Goal: Task Accomplishment & Management: Manage account settings

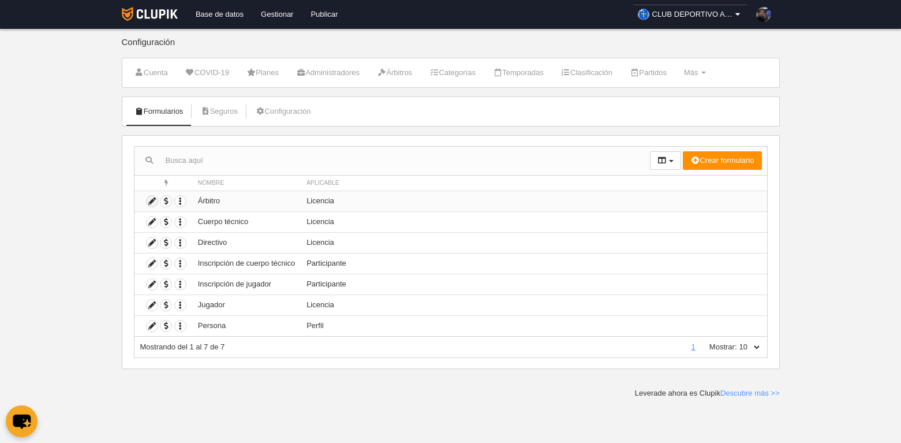
click at [150, 200] on icon at bounding box center [152, 201] width 11 height 11
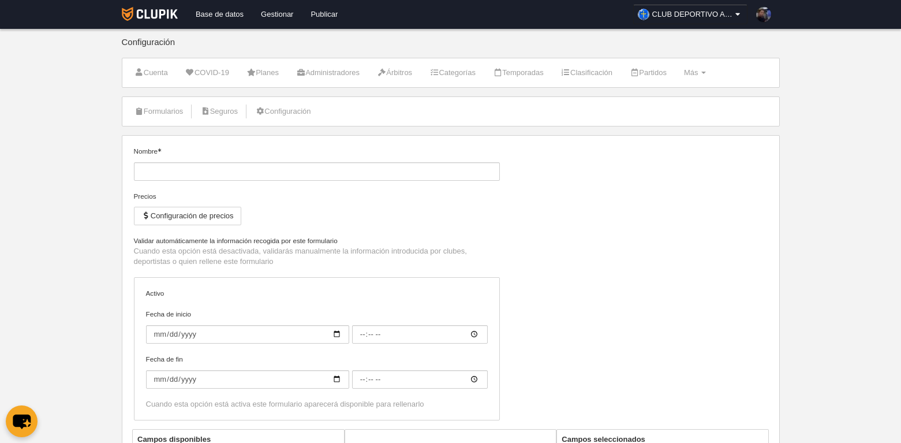
type input "Árbitro"
checkbox input "true"
type input "[DATE]"
type input "00:00"
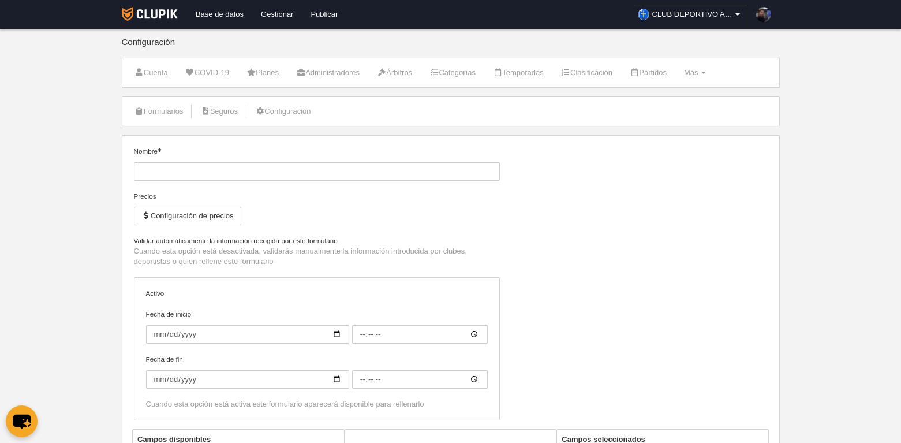
type input "[DATE]"
type input "00:00"
select select "selected"
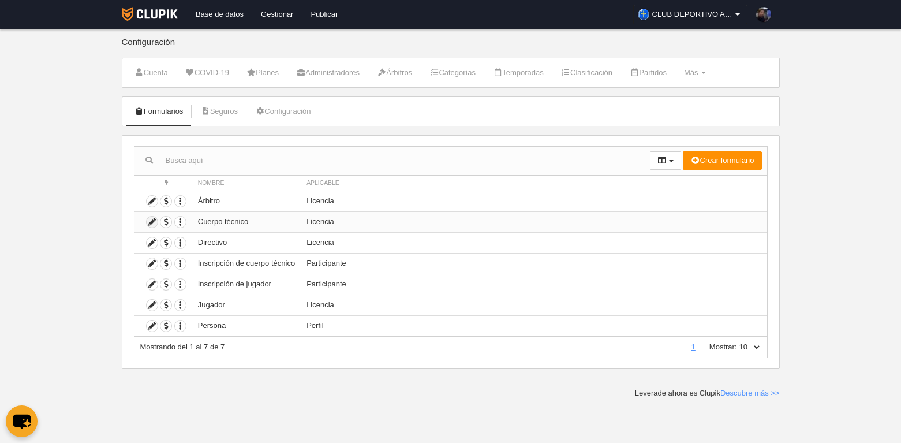
click at [151, 223] on icon at bounding box center [152, 221] width 11 height 11
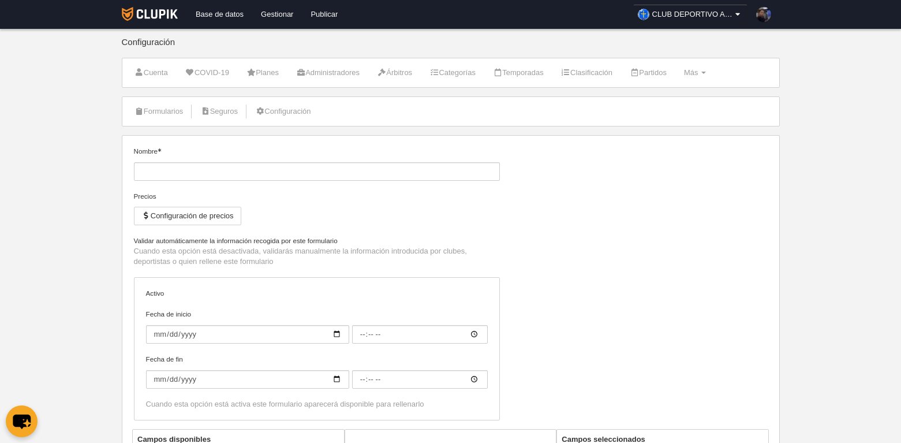
type input "Cuerpo técnico"
checkbox input "true"
type input "[DATE]"
type input "00:00"
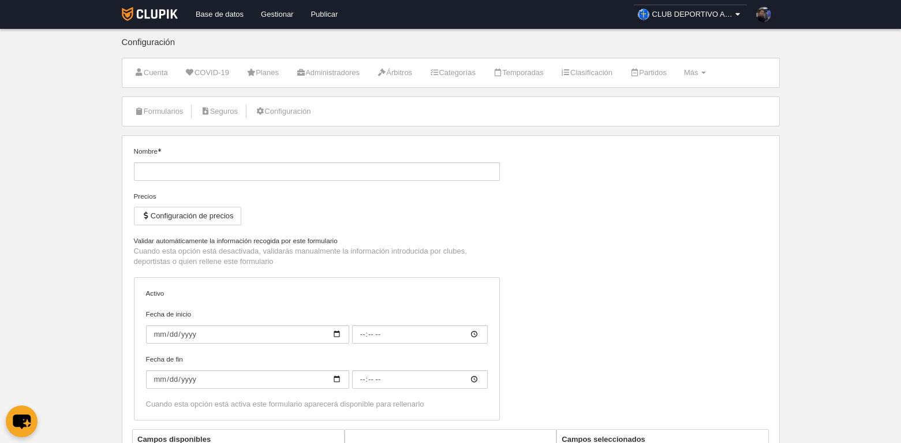
type input "[DATE]"
type input "00:00"
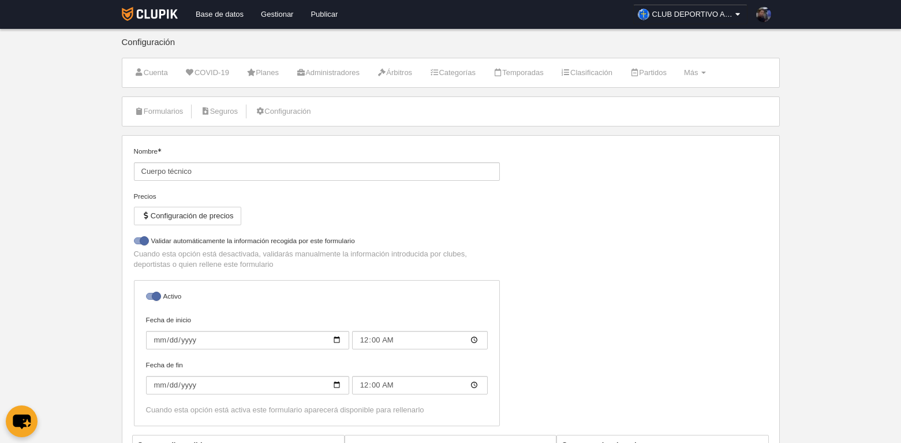
select select "selected"
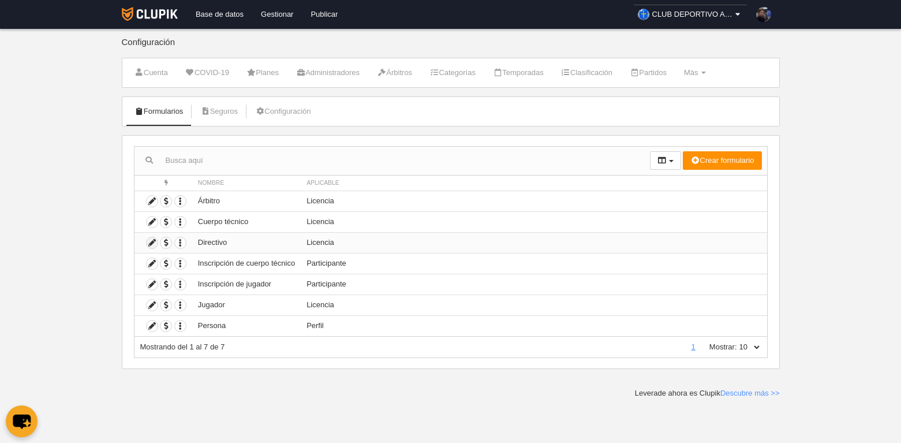
click at [154, 244] on icon at bounding box center [152, 242] width 11 height 11
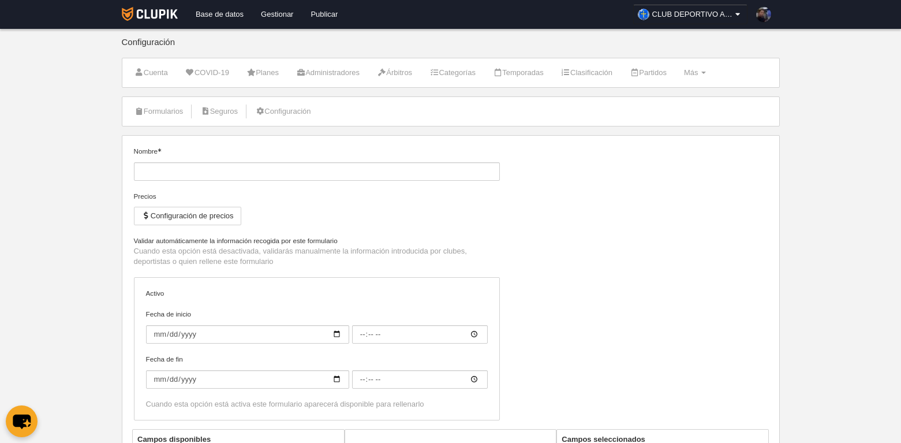
type input "Directivo"
checkbox input "true"
type input "[DATE]"
type input "00:00"
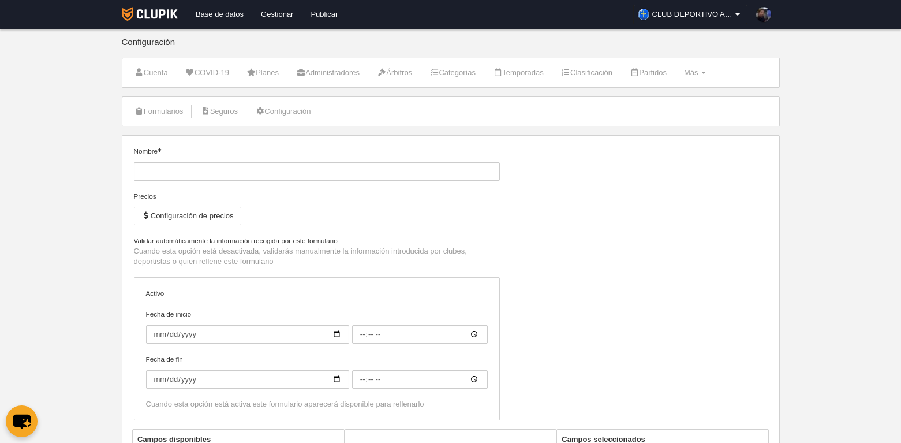
type input "[DATE]"
type input "00:00"
select select "selected"
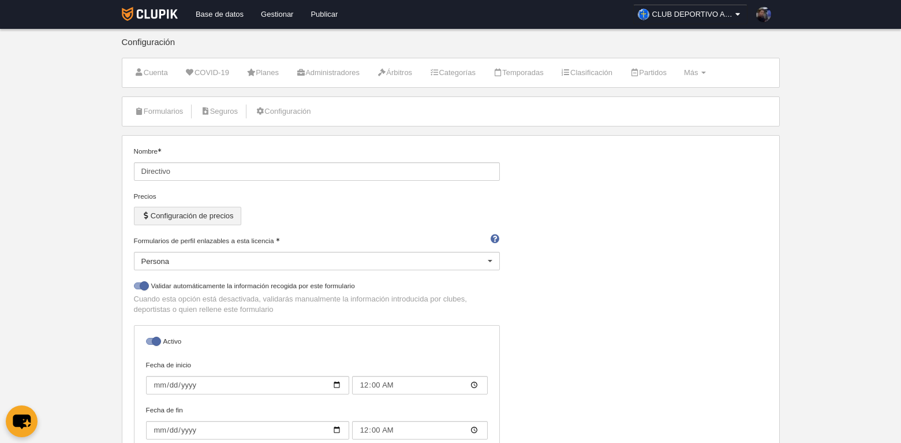
click at [190, 218] on button "Configuración de precios" at bounding box center [187, 216] width 107 height 18
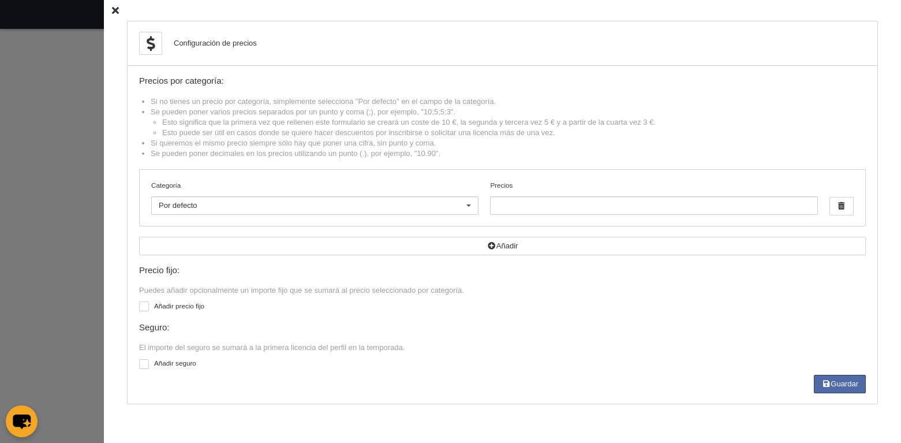
click at [112, 10] on icon at bounding box center [115, 11] width 7 height 8
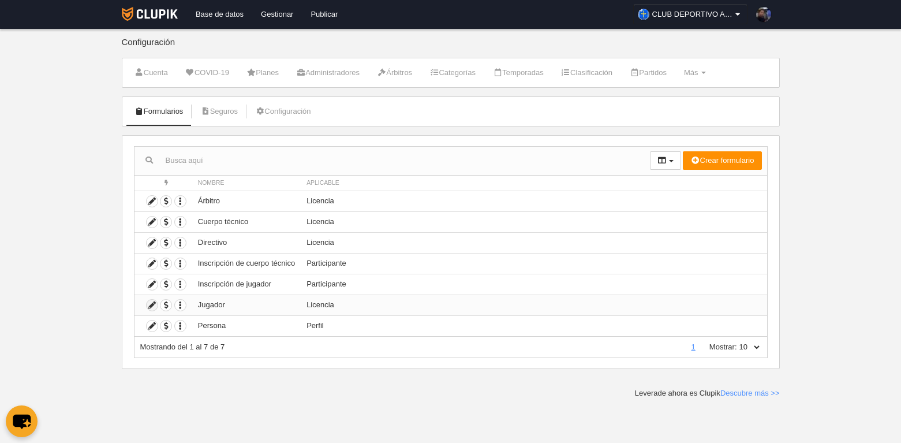
click at [151, 306] on icon at bounding box center [152, 305] width 11 height 11
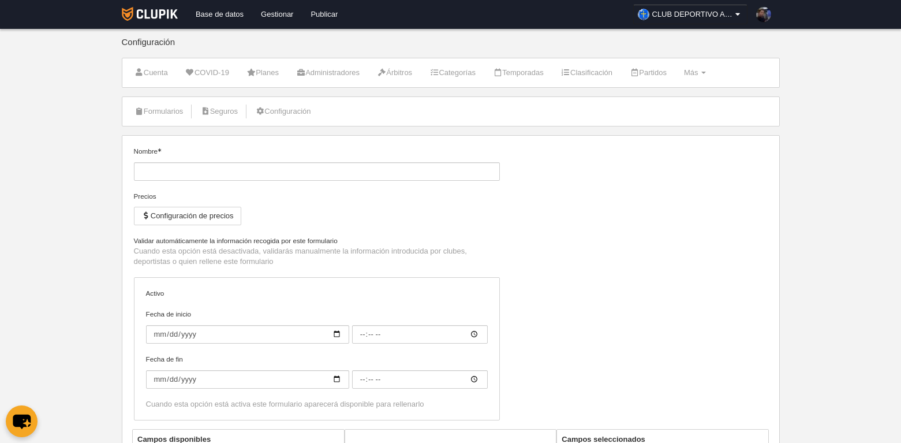
type input "Jugador"
checkbox input "true"
type input "[DATE]"
type input "00:00"
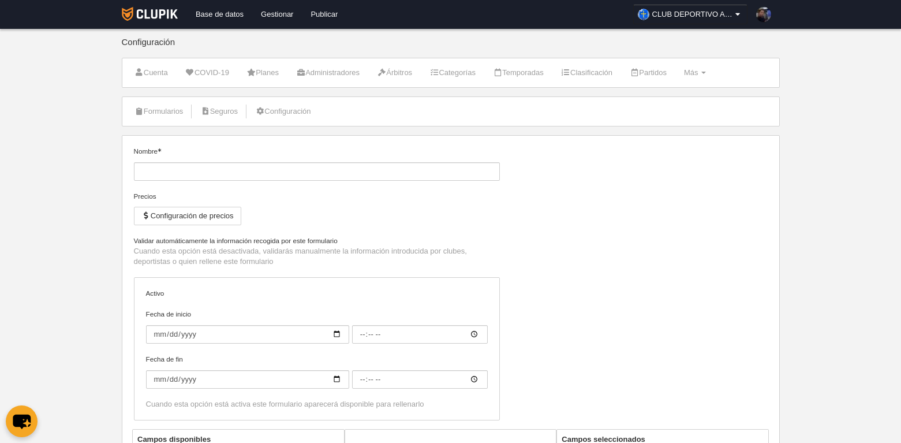
type input "[DATE]"
type input "00:00"
select select "selected"
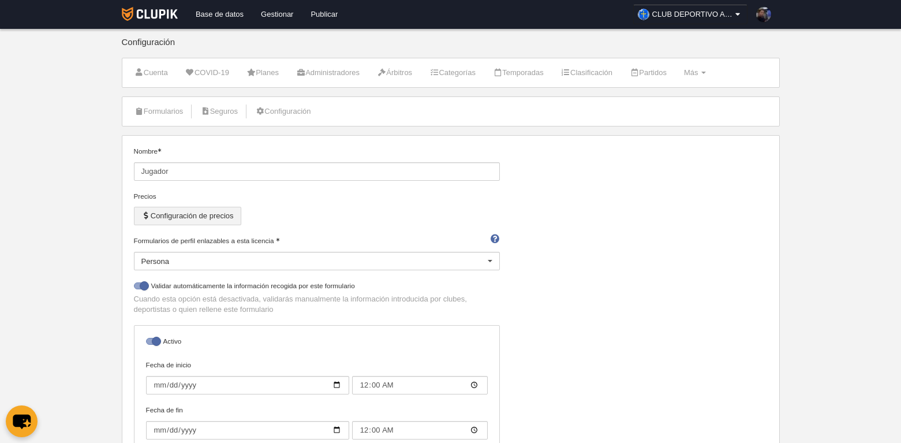
click at [210, 216] on button "Configuración de precios" at bounding box center [187, 216] width 107 height 18
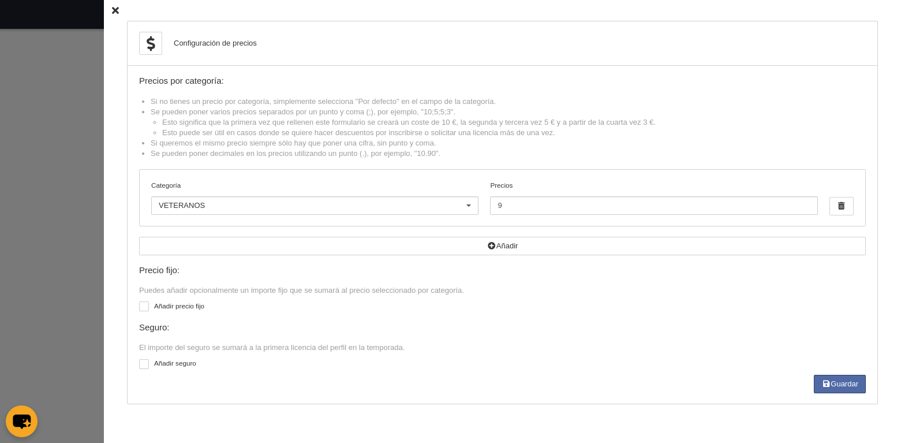
click at [112, 9] on icon at bounding box center [115, 11] width 7 height 8
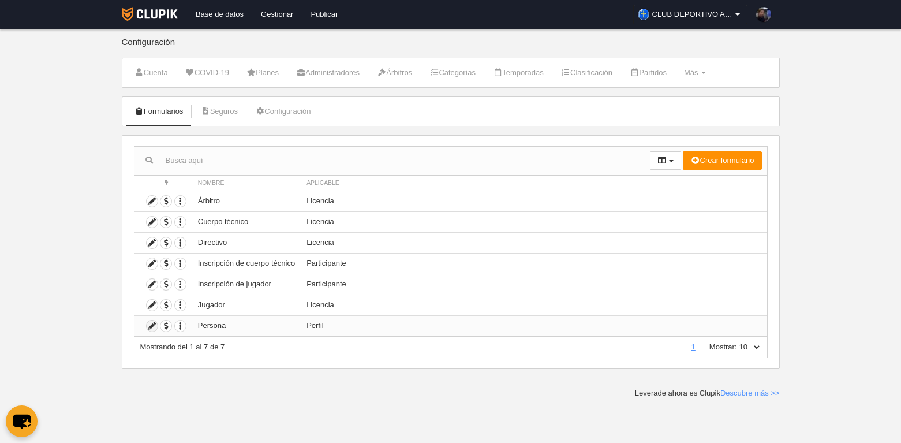
click at [153, 323] on icon at bounding box center [152, 325] width 11 height 11
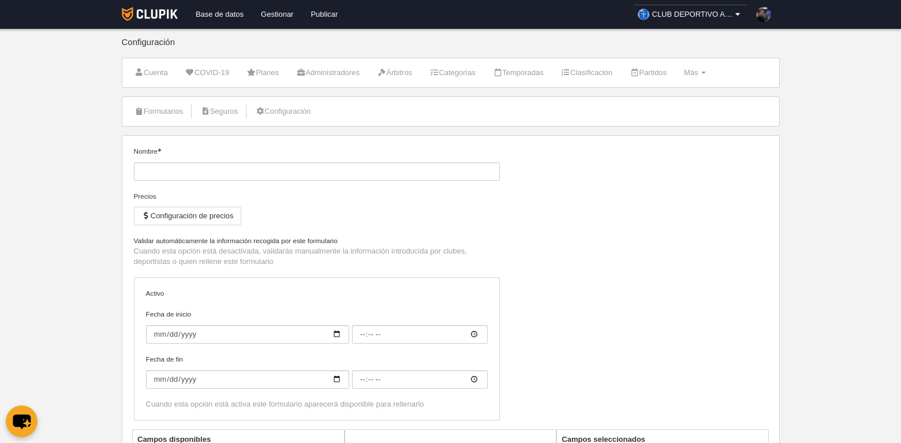
type input "Persona"
checkbox input "true"
type input "[DATE]"
type input "00:00"
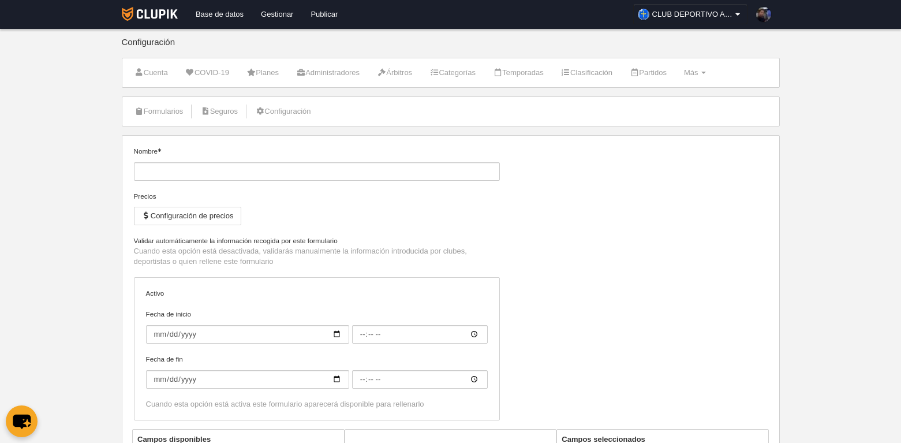
type input "[DATE]"
type input "00:00"
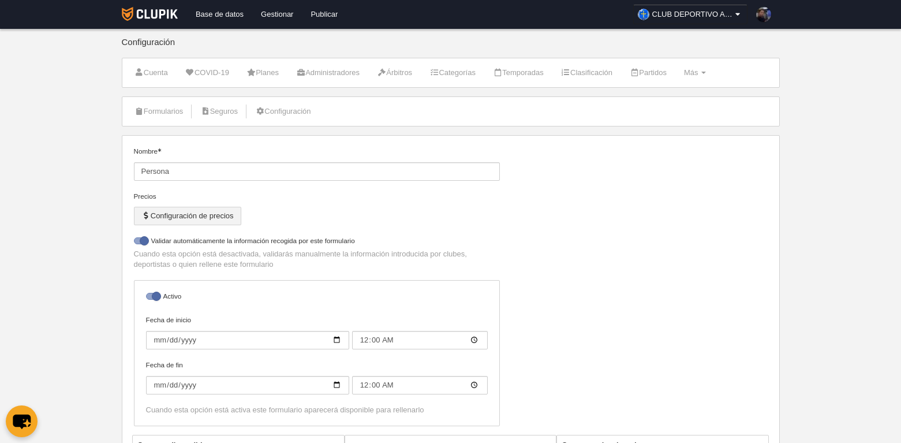
click at [199, 218] on button "Configuración de precios" at bounding box center [187, 216] width 107 height 18
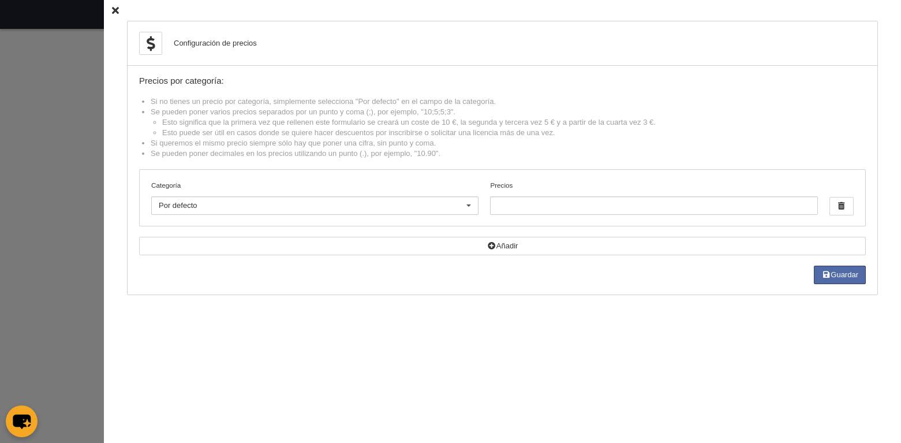
click at [112, 12] on icon at bounding box center [115, 11] width 7 height 8
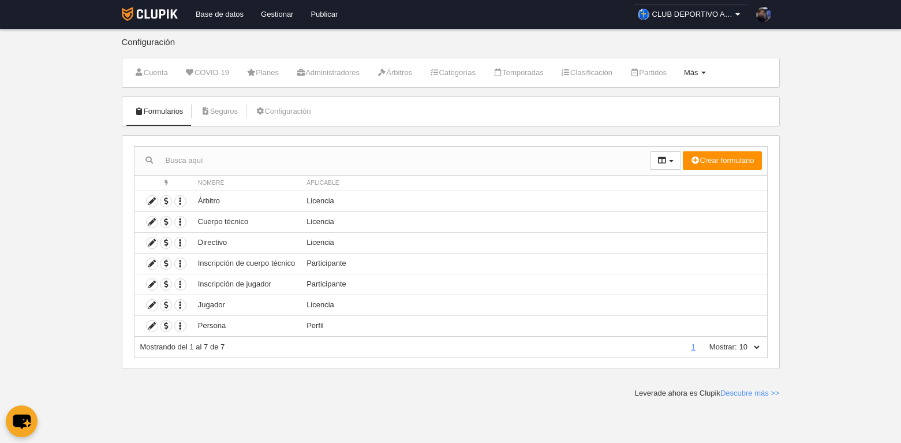
click at [712, 76] on link "Más Menú" at bounding box center [695, 72] width 35 height 17
